Goal: Task Accomplishment & Management: Use online tool/utility

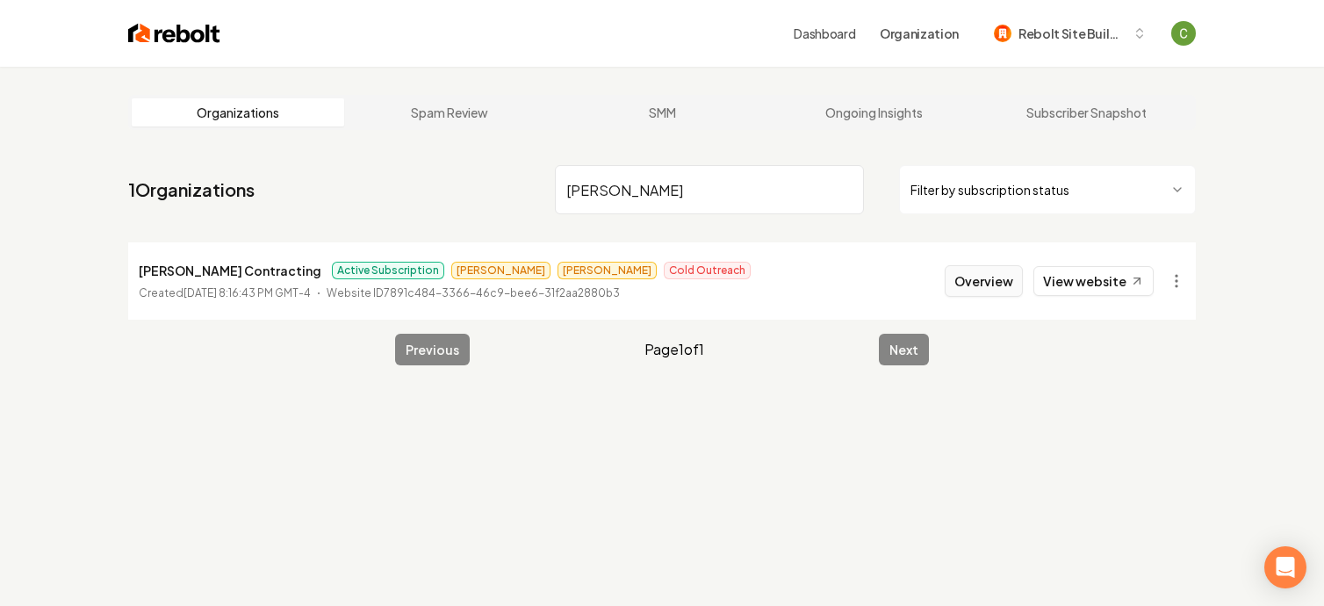
type input "borja"
click at [962, 279] on button "Overview" at bounding box center [984, 281] width 78 height 32
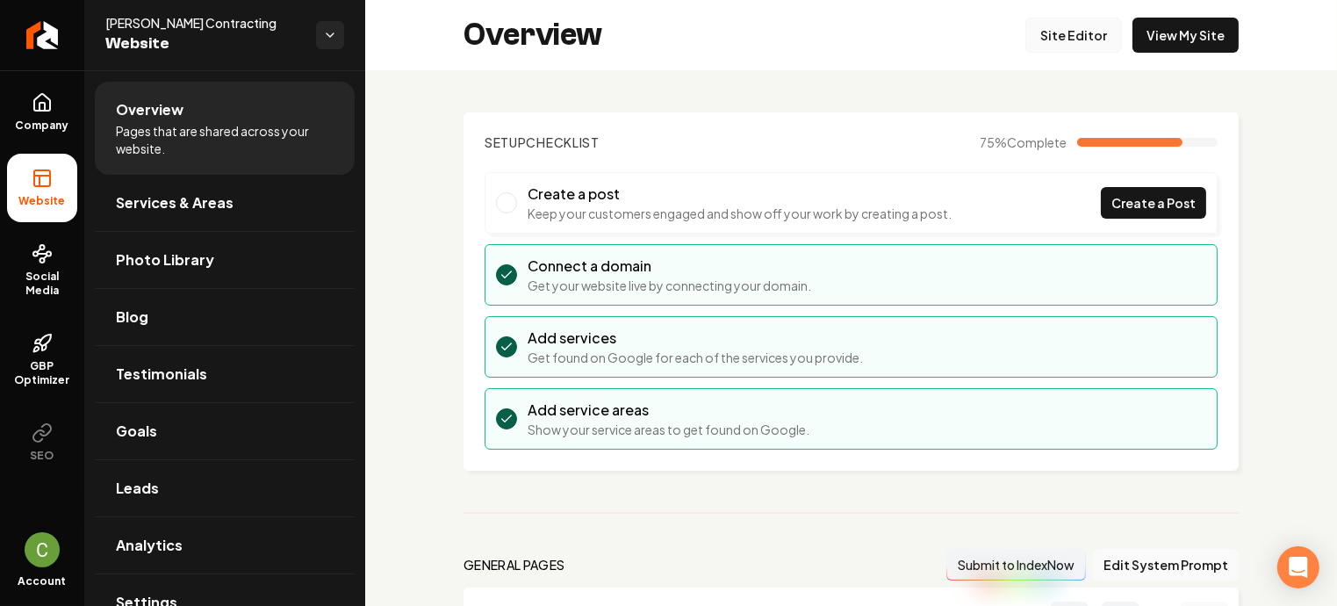
click at [1072, 40] on link "Site Editor" at bounding box center [1073, 35] width 97 height 35
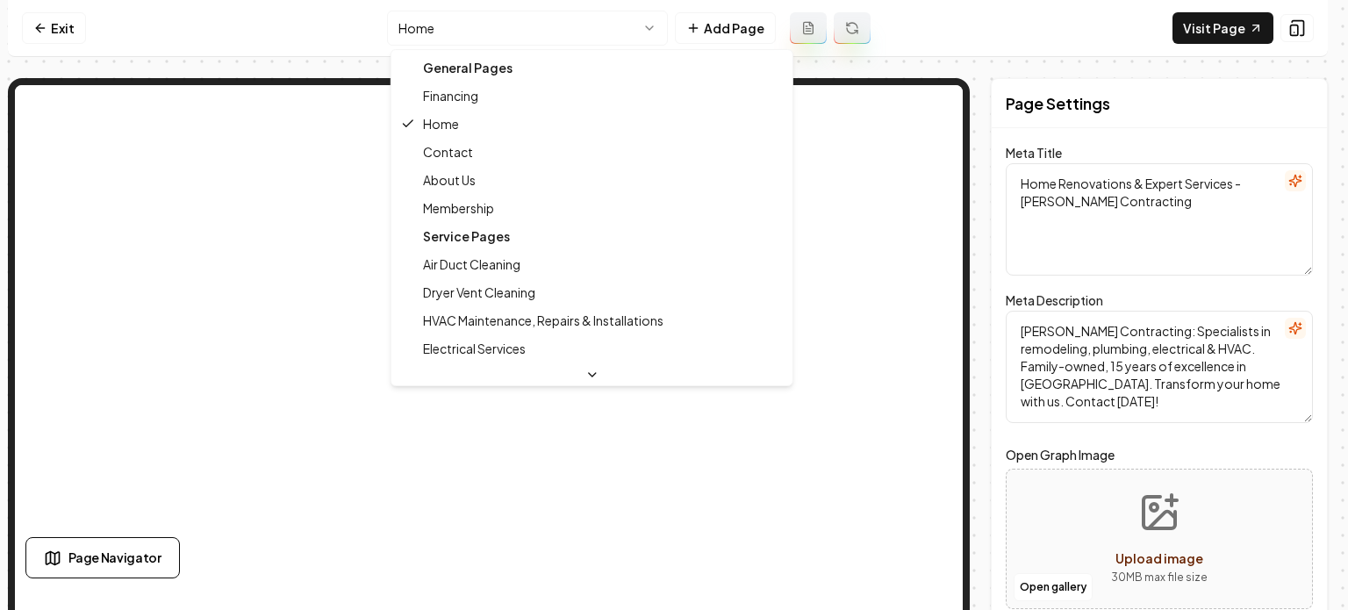
click at [586, 41] on html "Computer Required This feature is only available on a computer. Please switch t…" at bounding box center [674, 305] width 1348 height 610
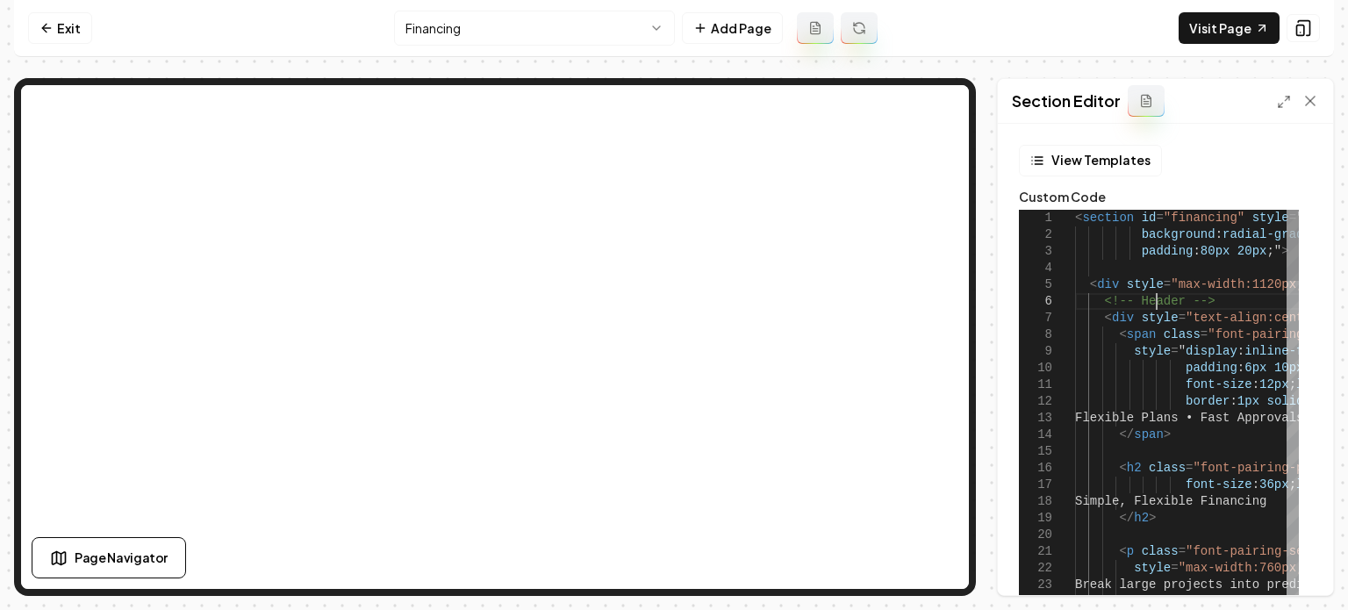
scroll to position [0, 161]
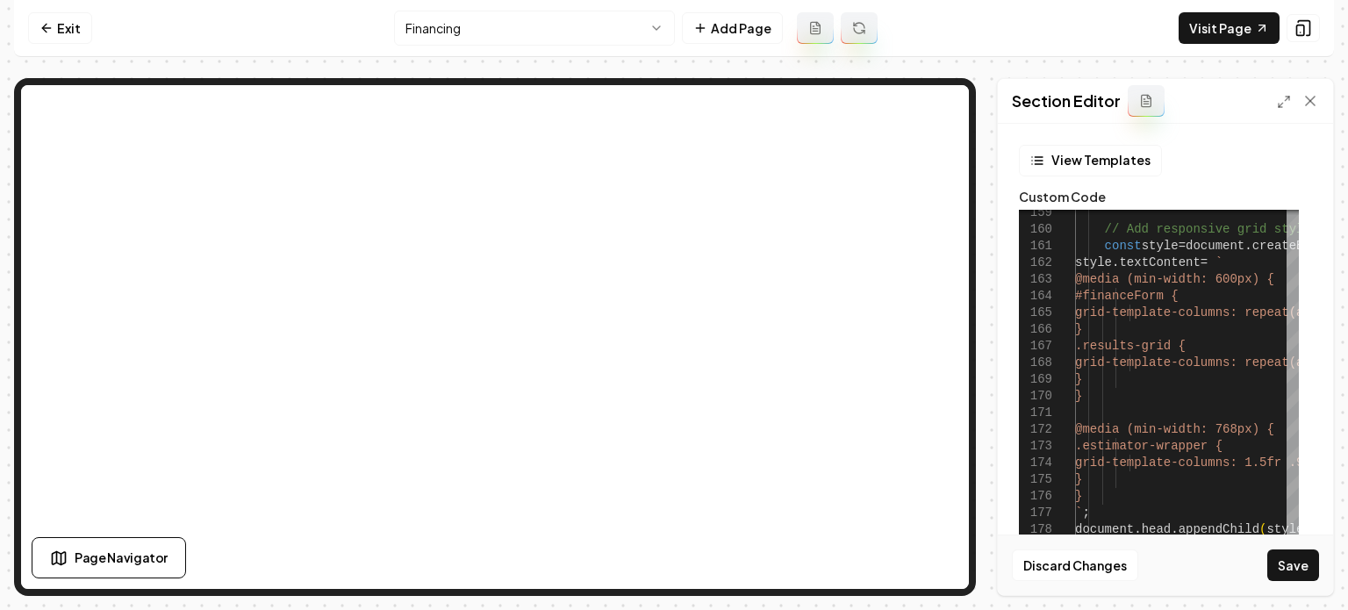
scroll to position [404, 0]
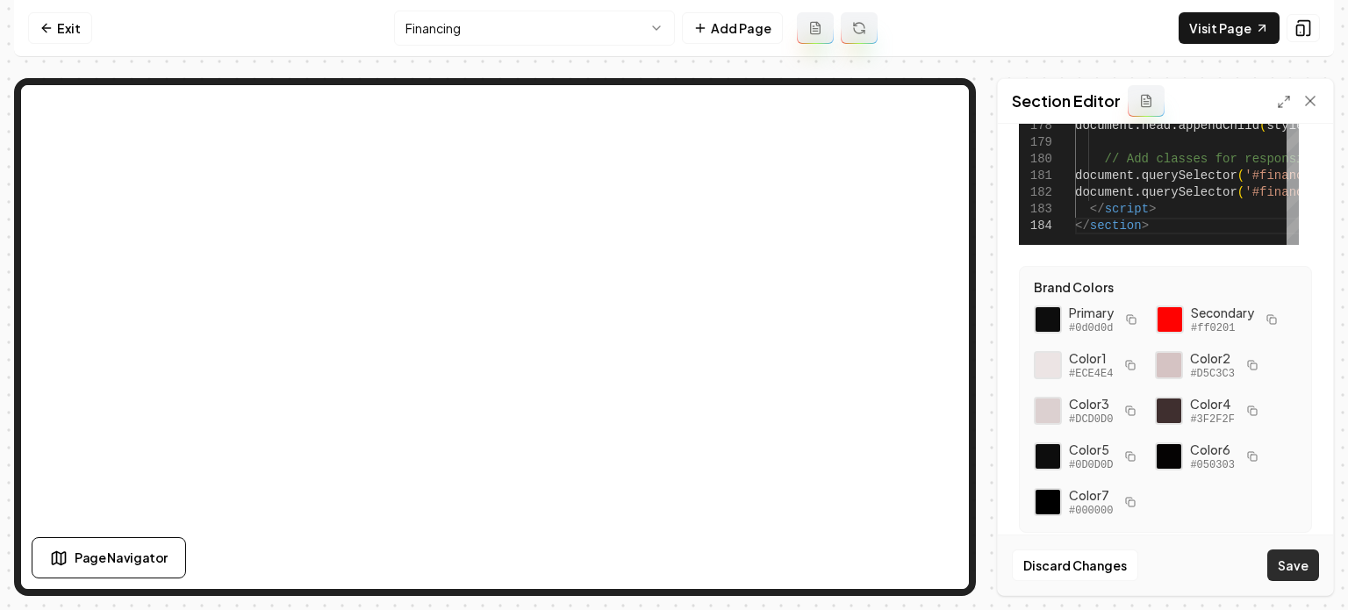
click at [1284, 568] on button "Save" at bounding box center [1294, 566] width 52 height 32
type textarea "**********"
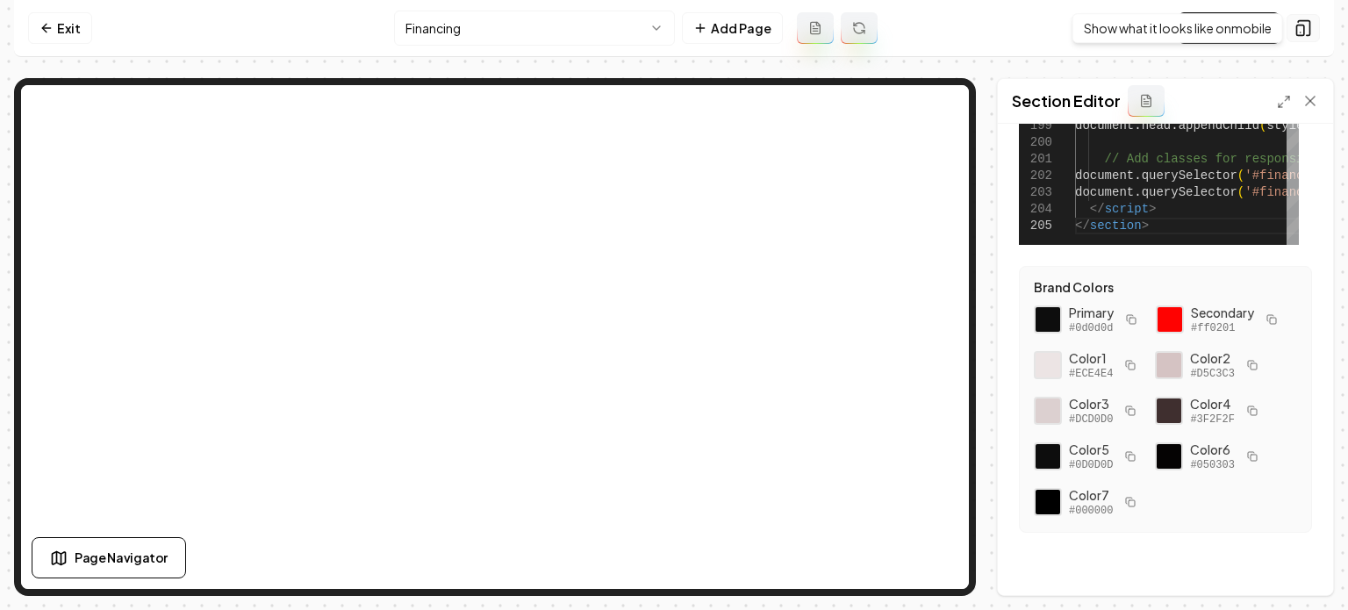
click at [1303, 32] on icon at bounding box center [1304, 28] width 18 height 18
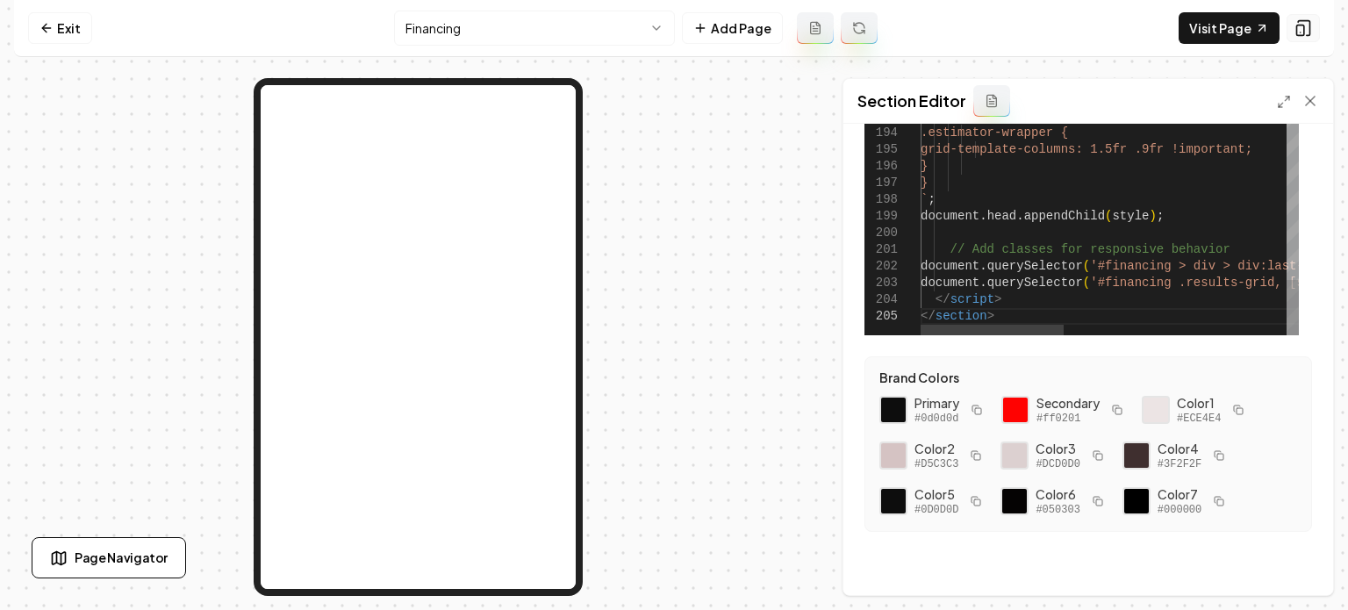
scroll to position [313, 0]
click at [1305, 28] on rect at bounding box center [1300, 30] width 7 height 11
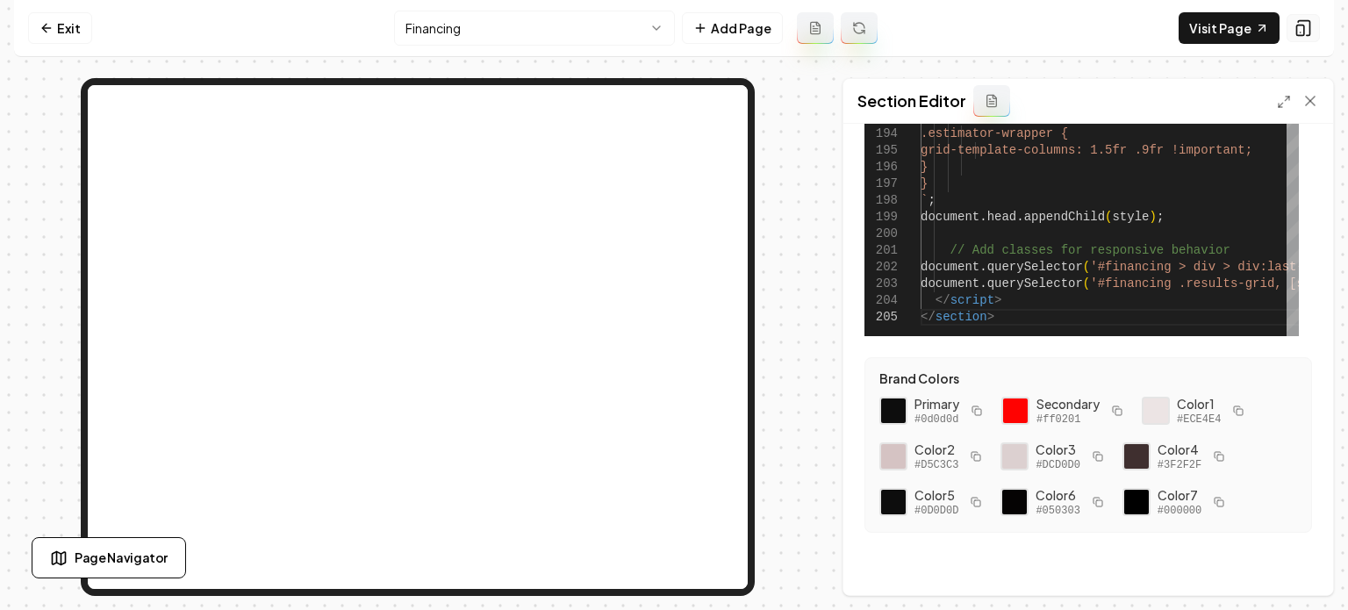
click at [1305, 28] on rect at bounding box center [1300, 30] width 7 height 11
